Goal: Task Accomplishment & Management: Manage account settings

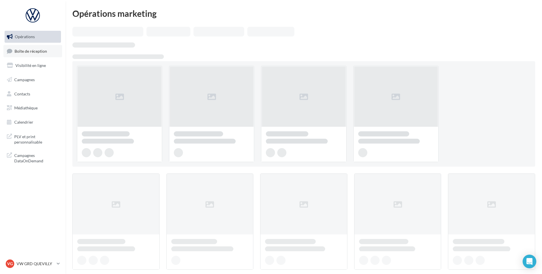
click at [35, 52] on span "Boîte de réception" at bounding box center [31, 50] width 32 height 5
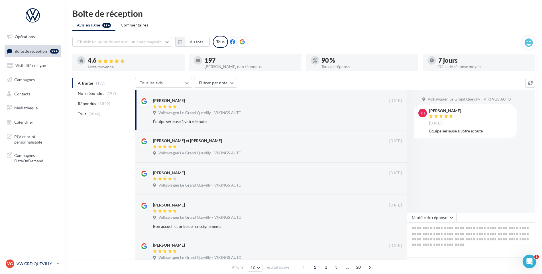
drag, startPoint x: 54, startPoint y: 266, endPoint x: 55, endPoint y: 259, distance: 7.1
click at [54, 266] on p "VW GRD QUEVILLY" at bounding box center [36, 264] width 38 height 6
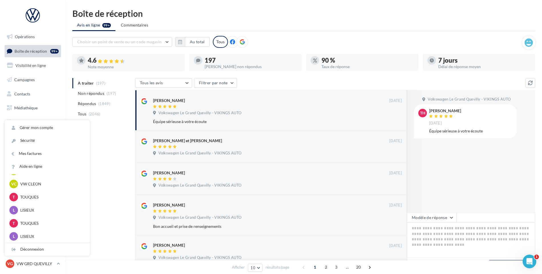
scroll to position [183, 0]
click at [50, 185] on p "VW CLEON" at bounding box center [51, 184] width 63 height 6
